Goal: Check status: Check status

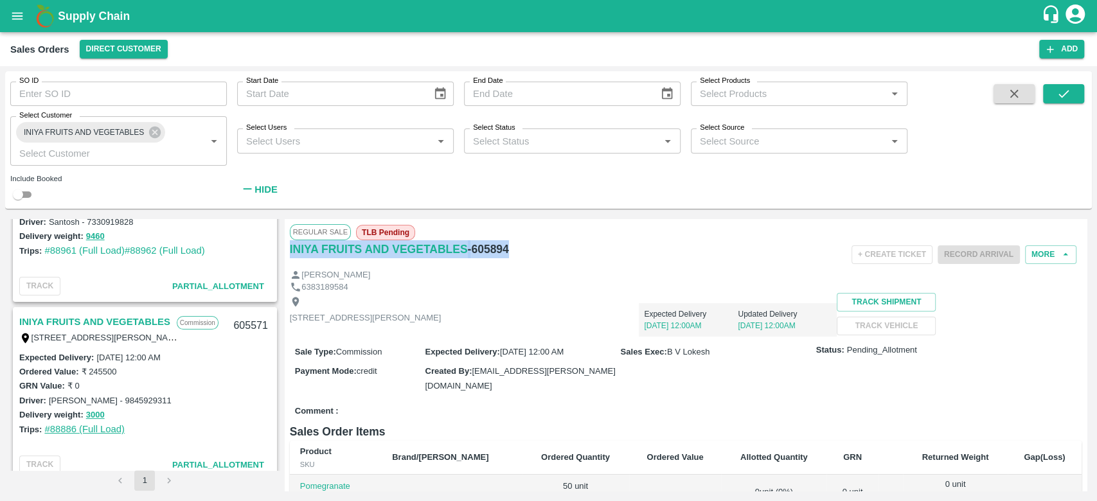
scroll to position [270, 0]
click at [77, 253] on link "#88961 (Full Load)" at bounding box center [84, 252] width 80 height 10
click at [157, 248] on link "#88962 (Full Load)" at bounding box center [165, 252] width 80 height 10
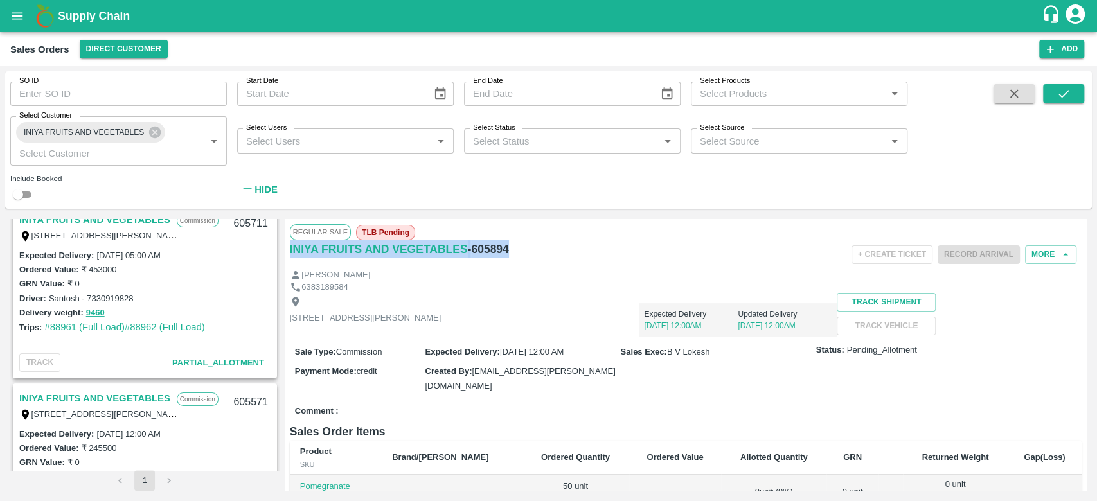
scroll to position [197, 0]
click at [91, 310] on button "9460" at bounding box center [95, 312] width 19 height 15
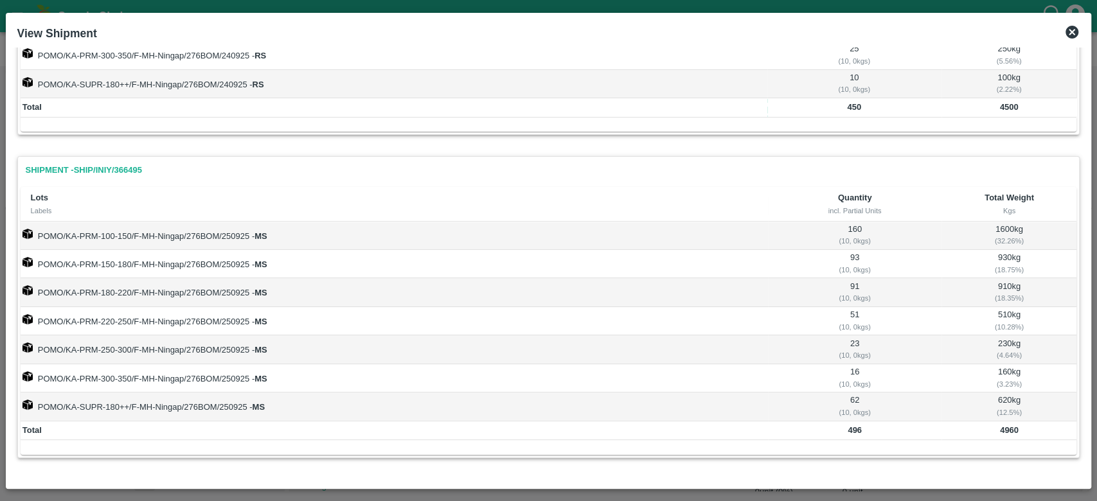
scroll to position [0, 0]
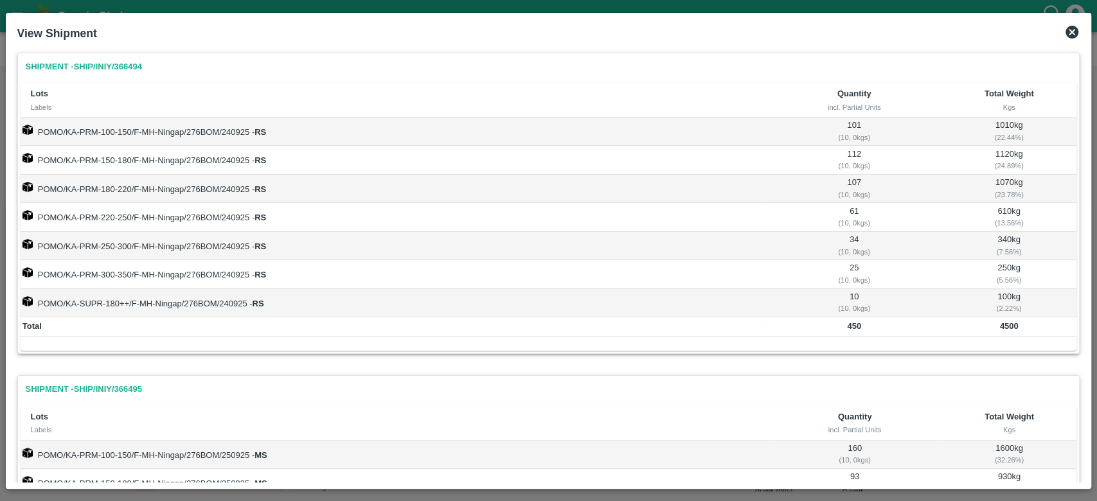
click at [1072, 37] on icon at bounding box center [1071, 32] width 13 height 13
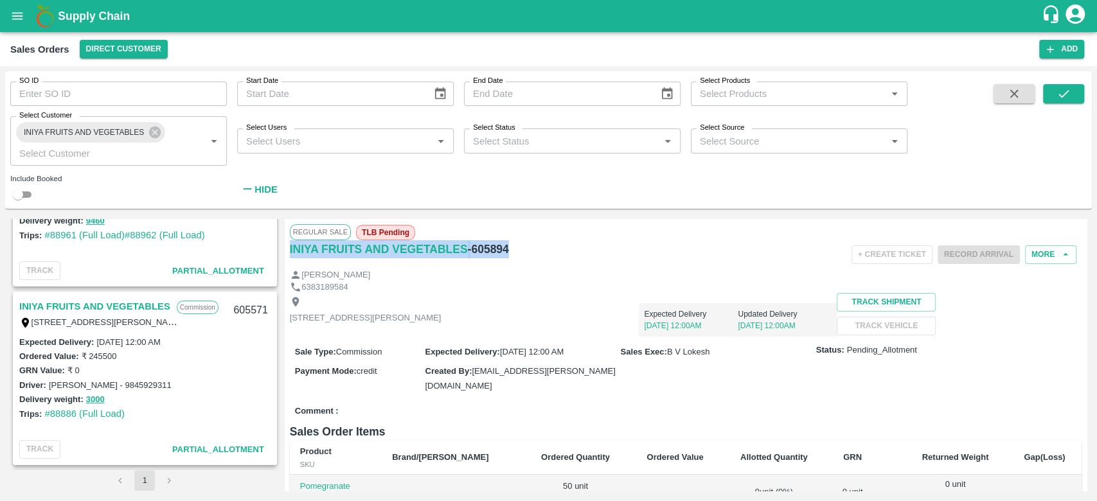
scroll to position [294, 0]
